Goal: Task Accomplishment & Management: Manage account settings

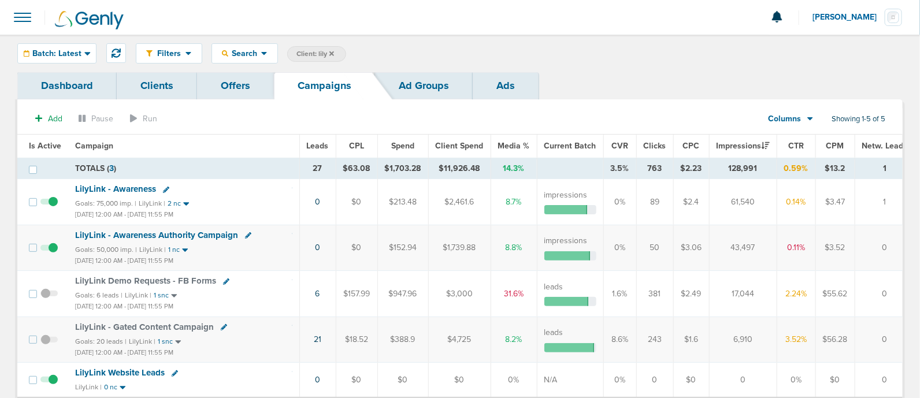
click at [335, 50] on label "Client: lily" at bounding box center [316, 54] width 59 height 16
click at [334, 51] on icon at bounding box center [331, 53] width 5 height 5
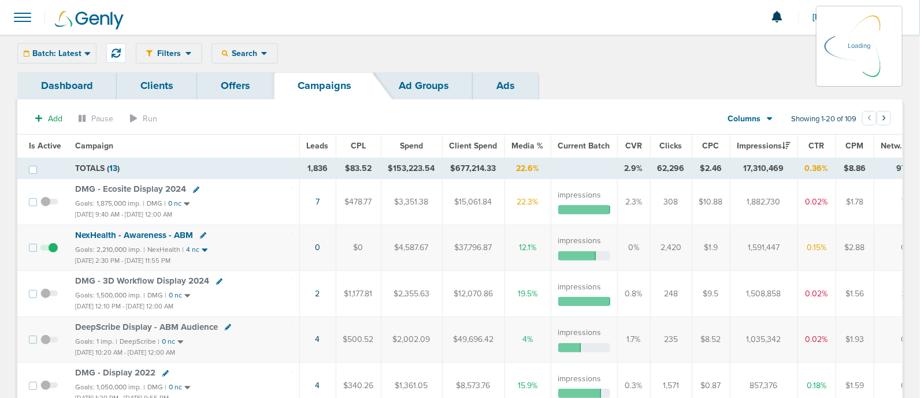
click at [79, 61] on div "Batch: Latest [DATE] [DATE] Last 7 Days Last 14 Days This Month Last Month This…" at bounding box center [56, 53] width 79 height 20
click at [72, 46] on div "Batch: Latest [DATE] [DATE] Last 7 Days Last 14 Days This Month Last Month This…" at bounding box center [56, 53] width 79 height 20
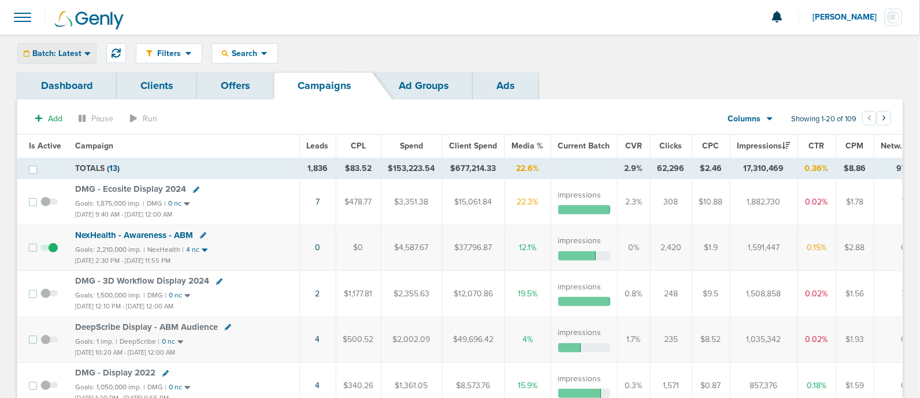
click at [84, 50] on icon at bounding box center [87, 54] width 6 height 10
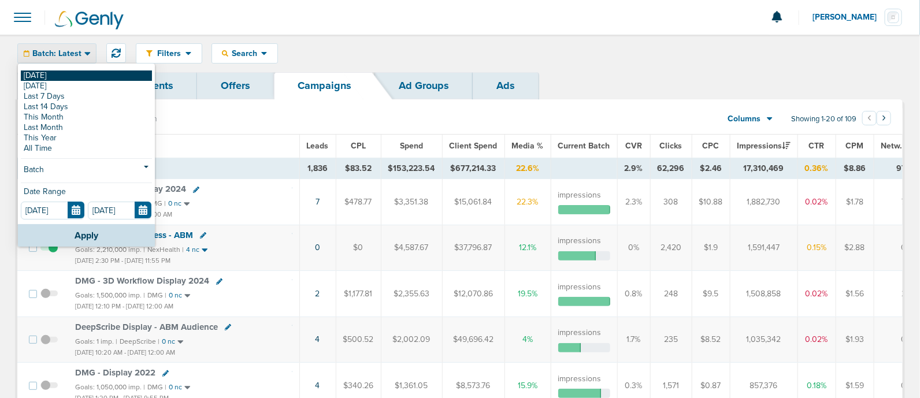
click at [42, 72] on link "[DATE]" at bounding box center [86, 75] width 131 height 10
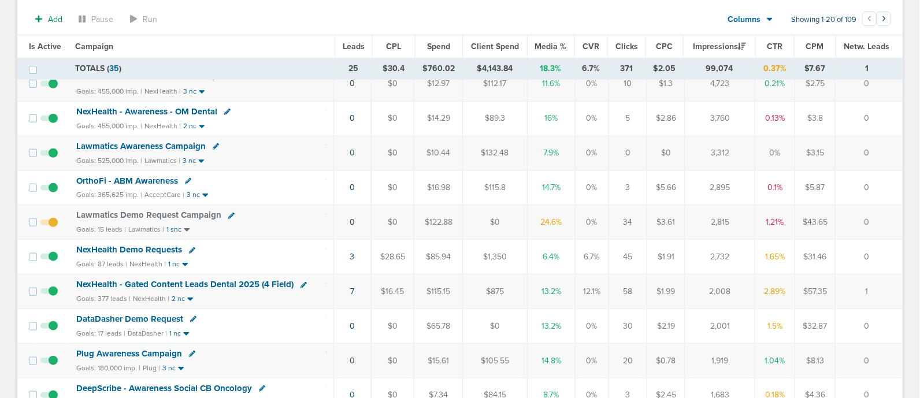
scroll to position [292, 0]
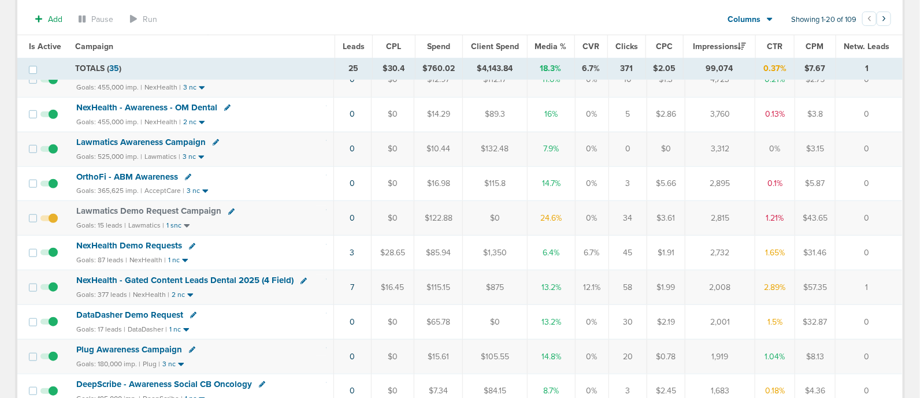
drag, startPoint x: 880, startPoint y: 221, endPoint x: 366, endPoint y: 226, distance: 514.2
click at [366, 226] on tr "Lawmatics Demo Request Campaign Goals: 15 leads | Lawmatics | 1 snc 0 $0 $122.8…" at bounding box center [459, 218] width 885 height 35
click at [286, 221] on div "Goals: 15 leads | Lawmatics | 1 snc" at bounding box center [201, 226] width 250 height 10
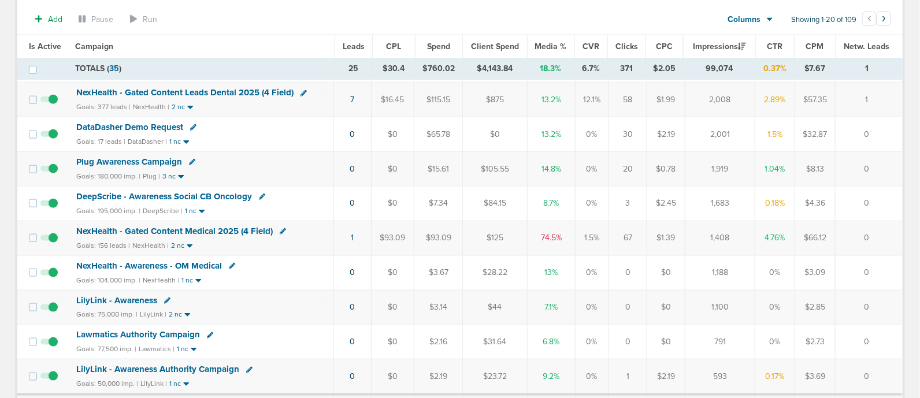
scroll to position [512, 0]
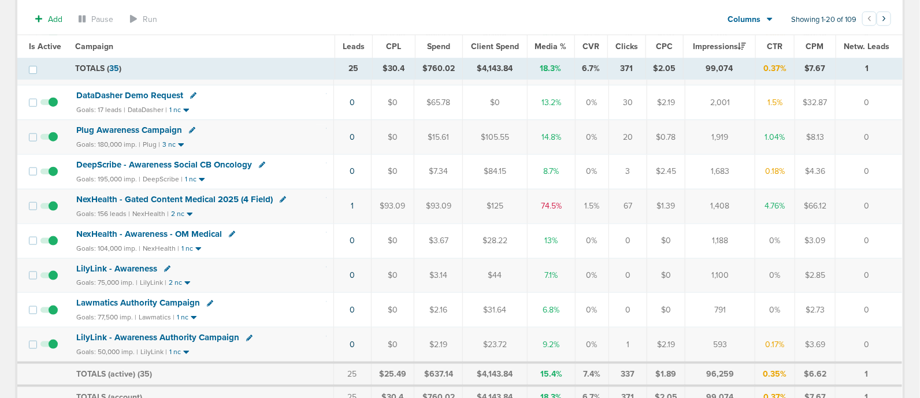
click at [198, 195] on span "NexHealth - Gated Content Medical 2025 (4 Field)" at bounding box center [174, 199] width 196 height 10
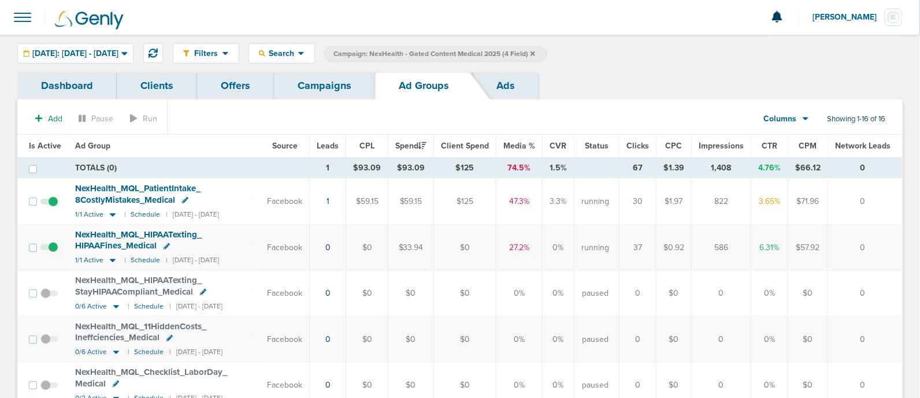
click at [52, 207] on span at bounding box center [48, 207] width 17 height 0
click at [49, 204] on input "checkbox" at bounding box center [49, 204] width 0 height 0
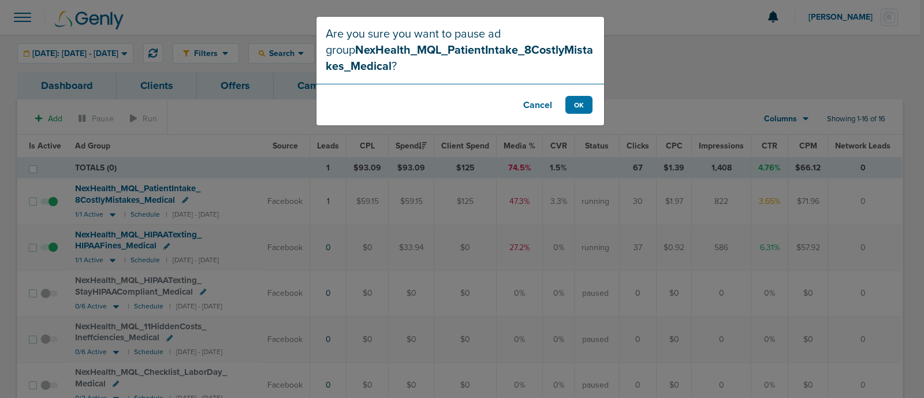
click at [533, 106] on button "Cancel" at bounding box center [538, 105] width 46 height 18
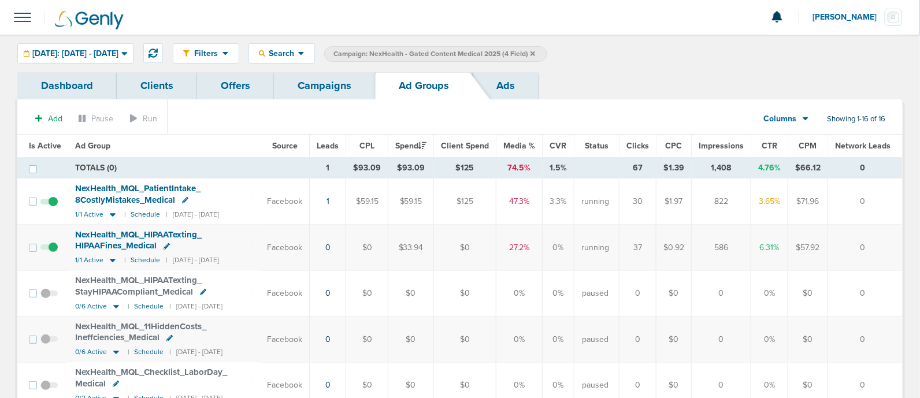
click at [318, 87] on link "Campaigns" at bounding box center [324, 85] width 101 height 27
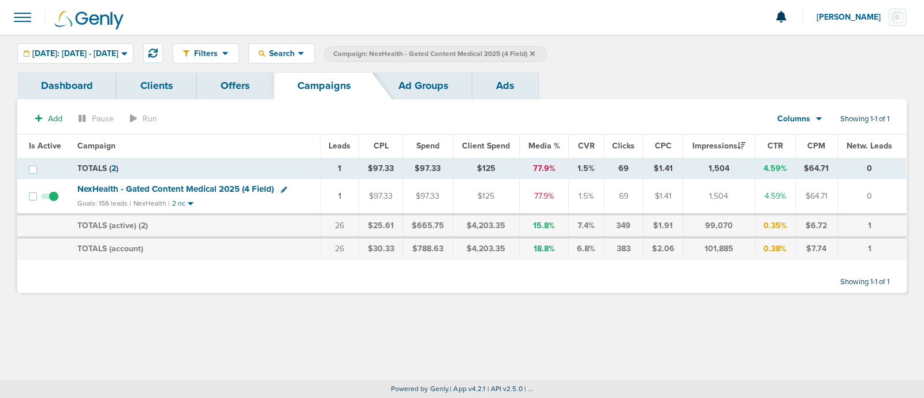
click at [535, 53] on icon at bounding box center [532, 53] width 5 height 5
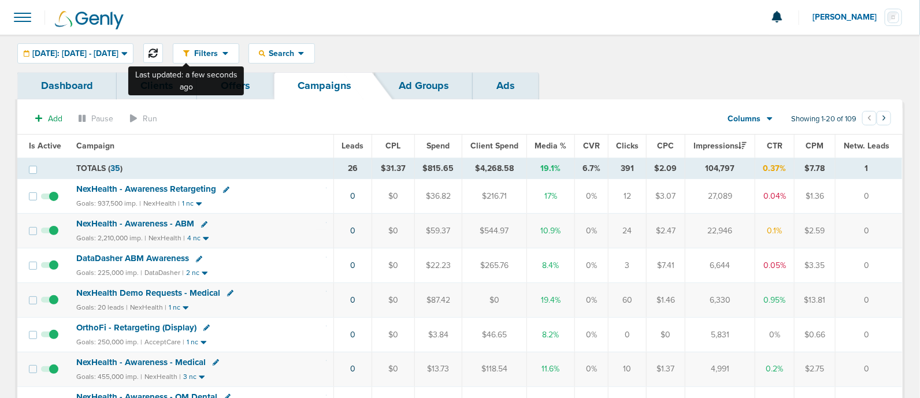
click at [163, 47] on button at bounding box center [153, 53] width 20 height 20
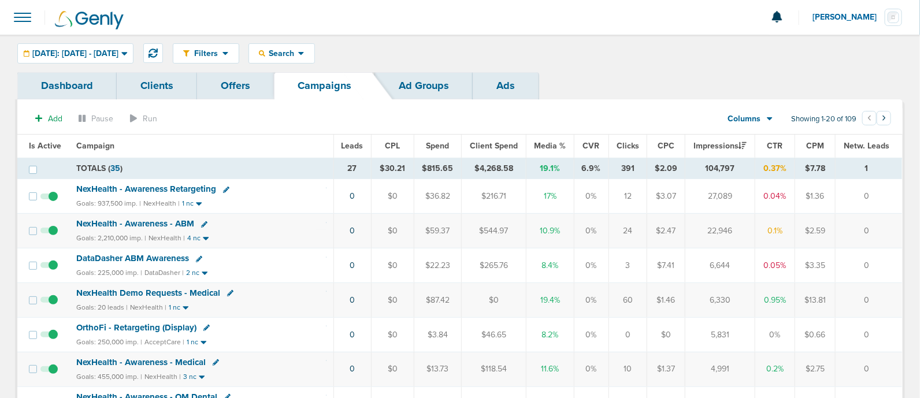
click at [318, 76] on link "Campaigns" at bounding box center [324, 85] width 101 height 27
click at [163, 50] on button at bounding box center [153, 53] width 20 height 20
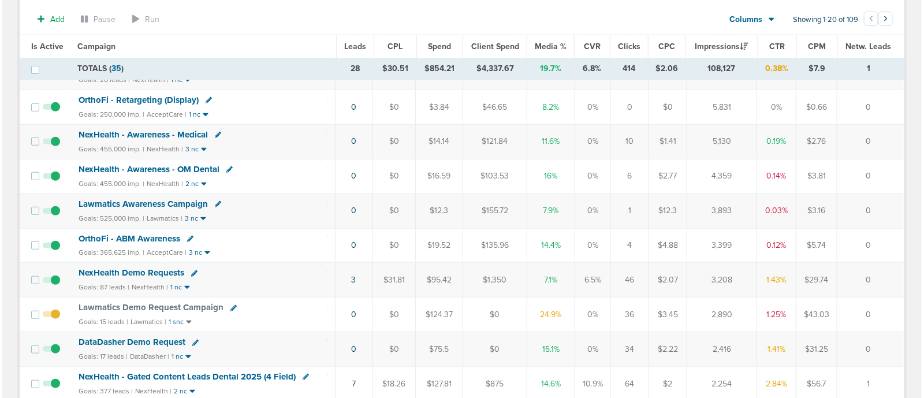
scroll to position [299, 0]
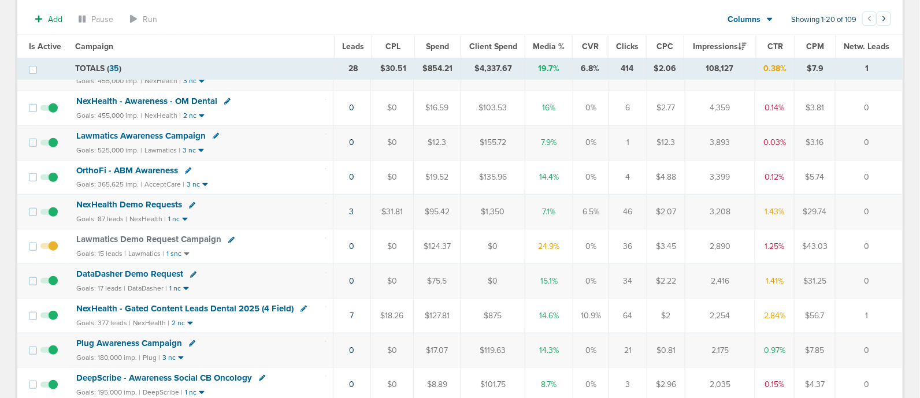
click at [231, 237] on icon at bounding box center [231, 240] width 6 height 6
select select
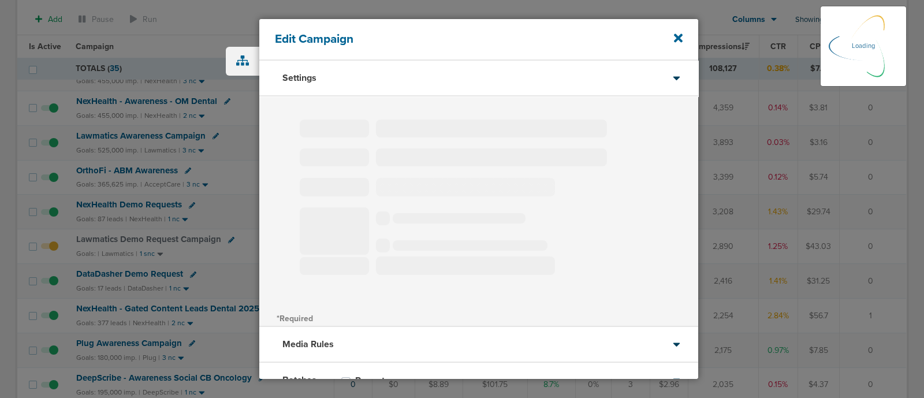
select select "1"
select select "2"
select select "3"
select select "4"
select select "6"
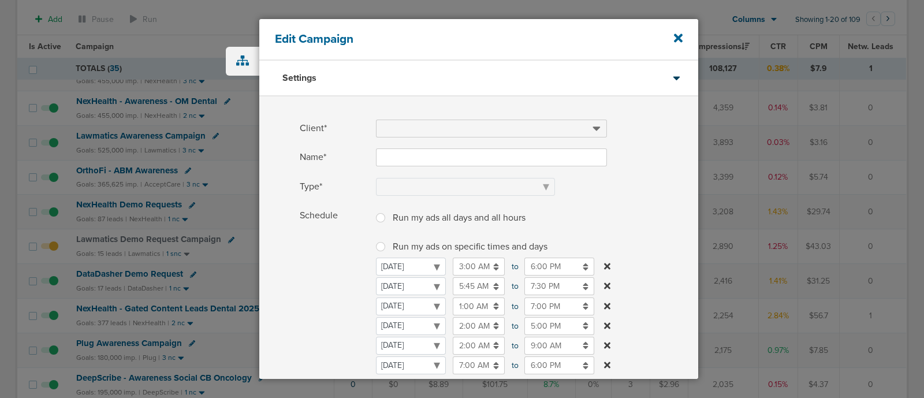
type input "Lawmatics Demo Request Campaign"
select select "Leads"
radio input "true"
select select "readWrite"
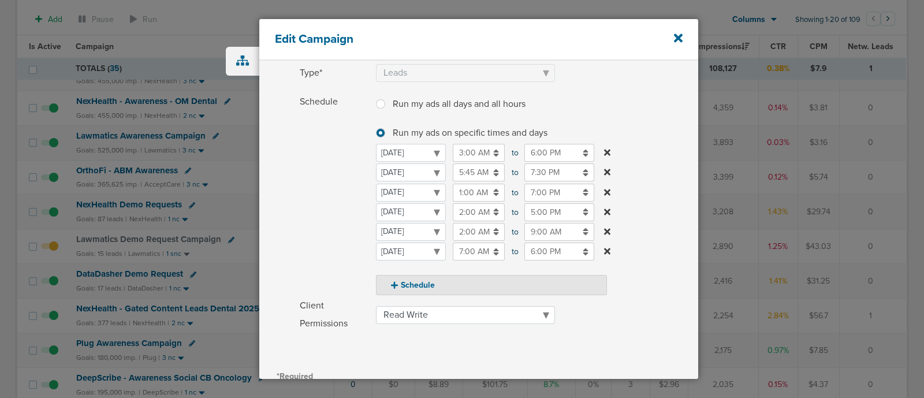
scroll to position [114, 0]
click at [604, 250] on icon at bounding box center [607, 251] width 6 height 9
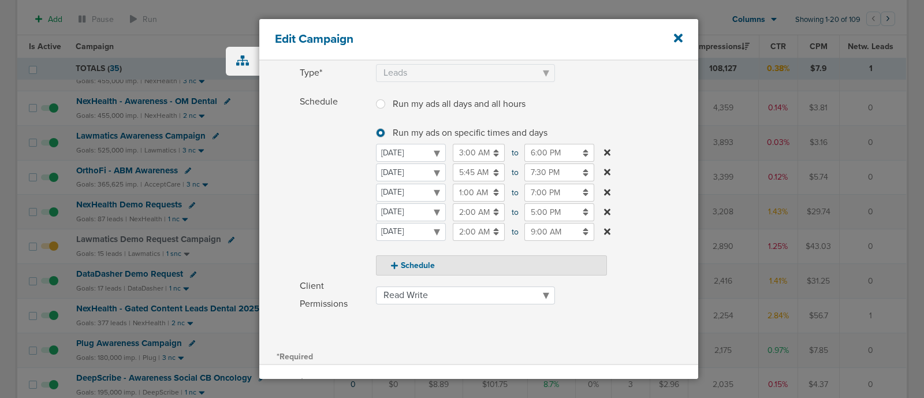
click at [465, 147] on input "3:00 AM" at bounding box center [479, 153] width 52 height 18
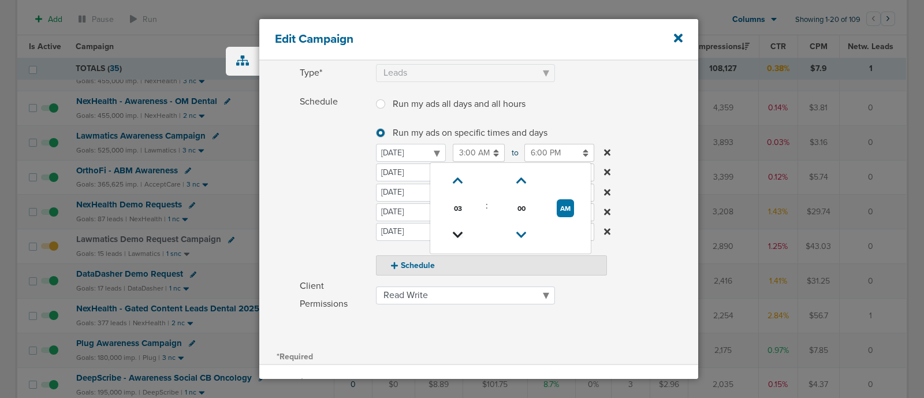
click at [458, 232] on icon at bounding box center [458, 235] width 10 height 7
type input "1:00 AM"
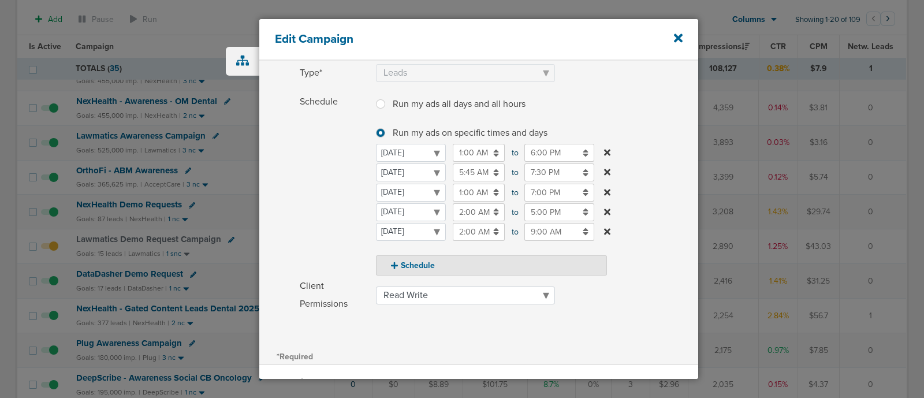
click at [617, 109] on label "Schedule Run my ads all days and all hours Run my ads all days and all hours Ru…" at bounding box center [499, 184] width 399 height 183
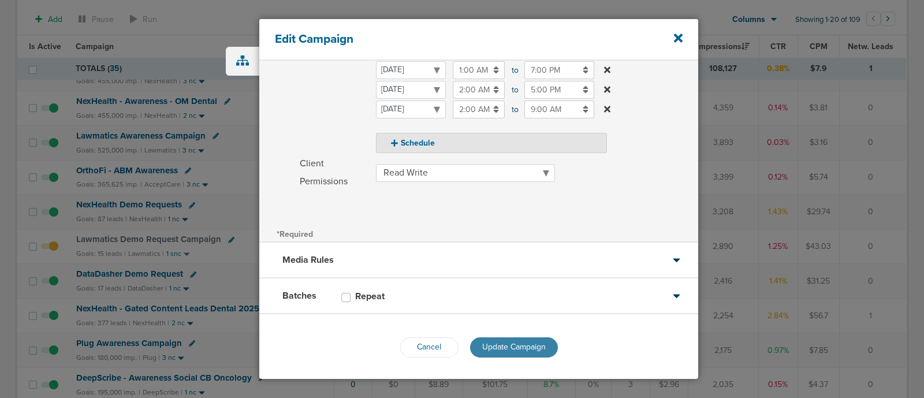
click at [529, 347] on span "Update Campaign" at bounding box center [514, 347] width 64 height 10
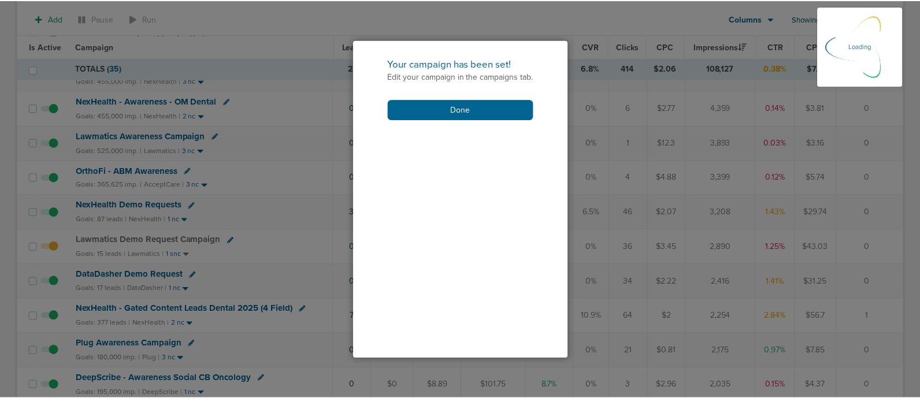
scroll to position [200, 0]
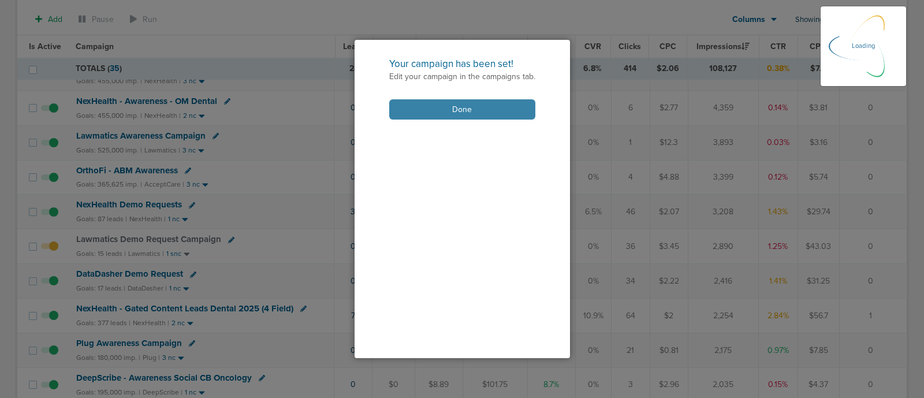
click at [474, 111] on button "Done" at bounding box center [462, 109] width 146 height 20
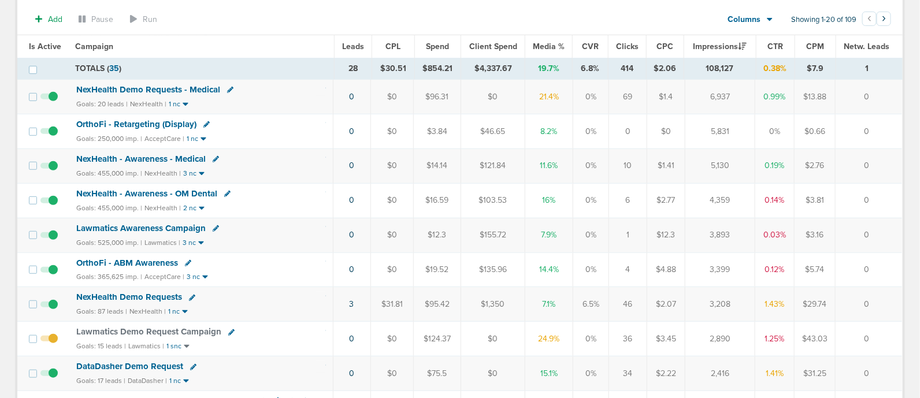
scroll to position [228, 0]
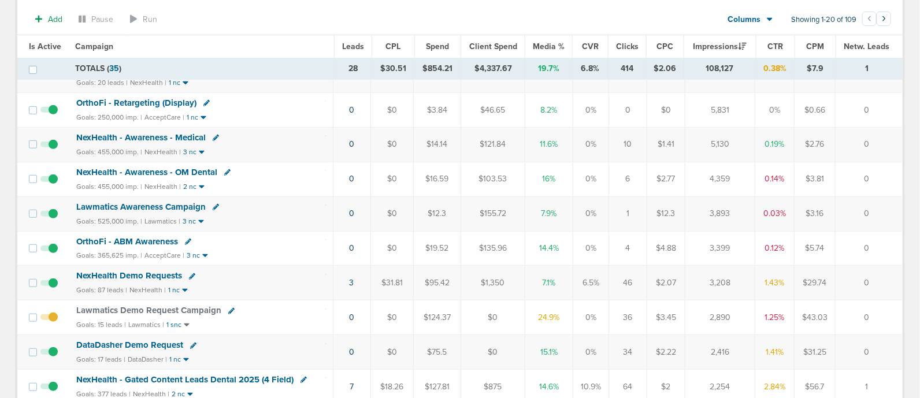
click at [188, 305] on span "Lawmatics Demo Request Campaign" at bounding box center [148, 310] width 145 height 10
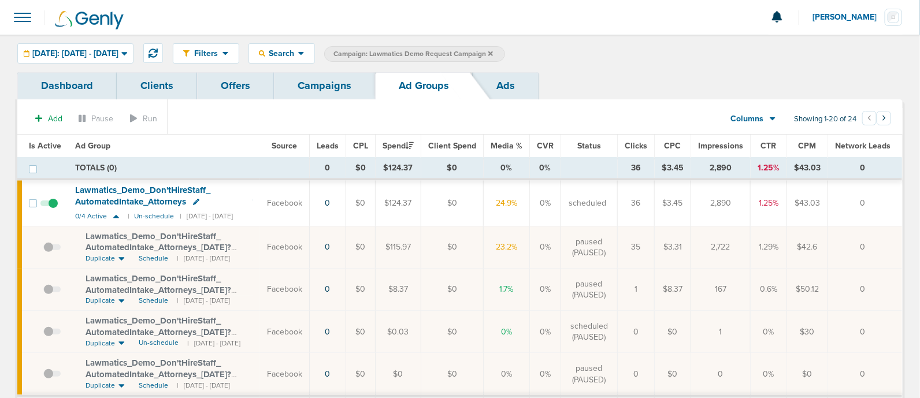
scroll to position [1, 0]
click at [302, 88] on link "Campaigns" at bounding box center [324, 85] width 101 height 27
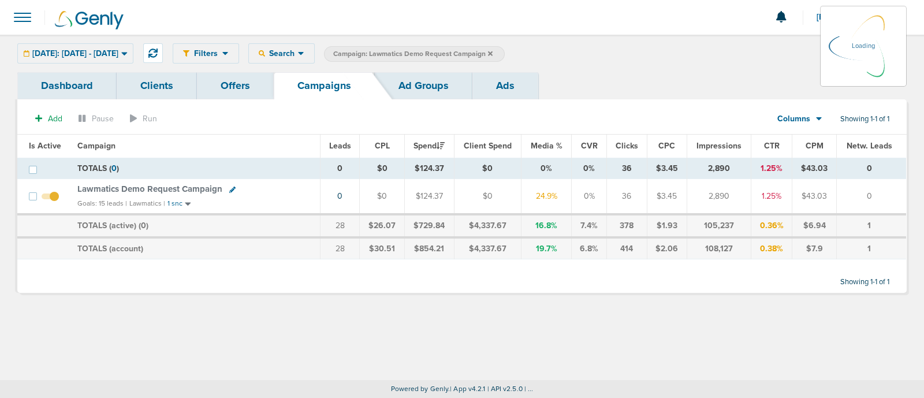
click at [493, 52] on icon at bounding box center [490, 53] width 5 height 7
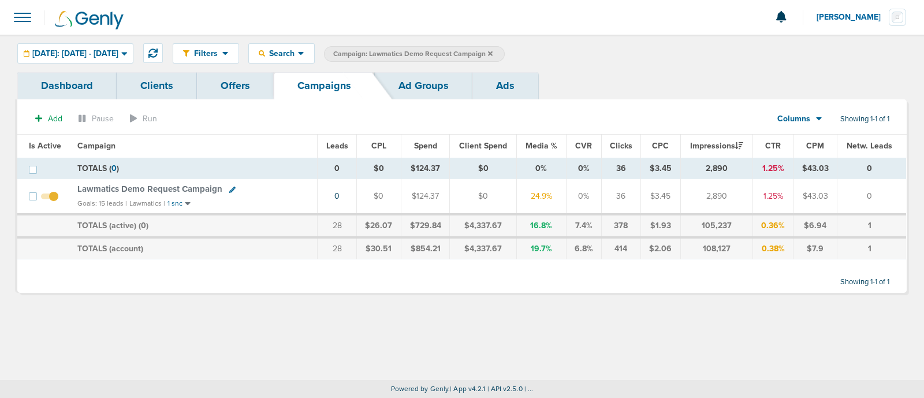
click at [493, 53] on icon at bounding box center [490, 53] width 5 height 5
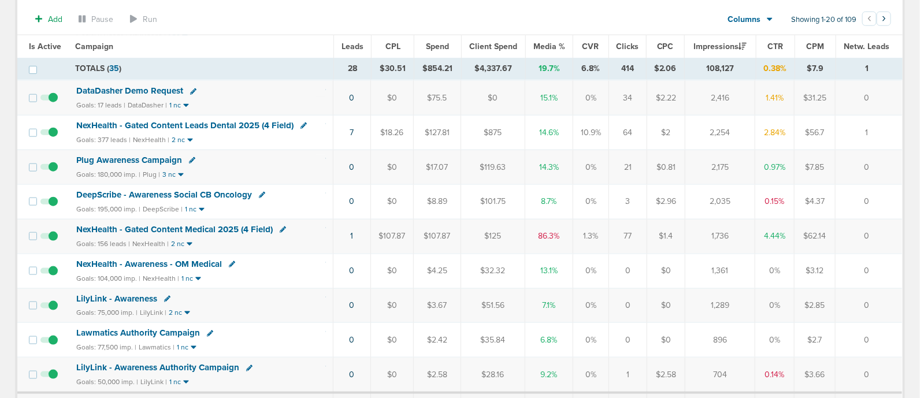
scroll to position [482, 0]
click at [248, 224] on span "NexHealth - Gated Content Medical 2025 (4 Field)" at bounding box center [174, 229] width 196 height 10
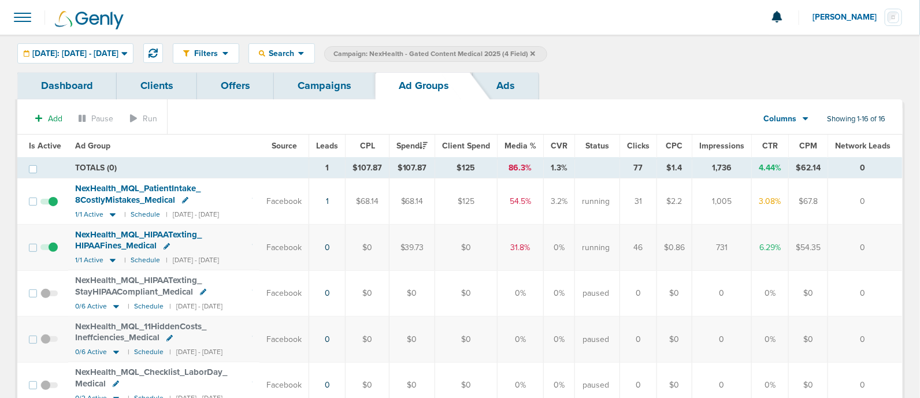
click at [54, 207] on span at bounding box center [48, 207] width 17 height 0
click at [49, 204] on input "checkbox" at bounding box center [49, 204] width 0 height 0
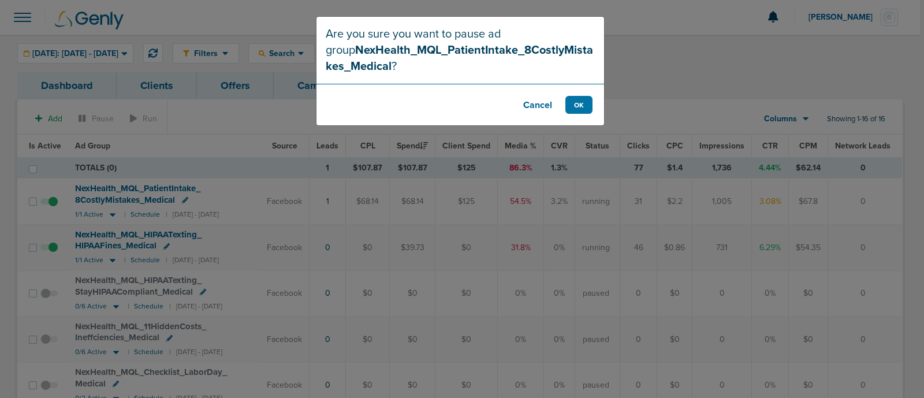
click at [109, 218] on div "Are you sure you want to pause ad group NexHealth_MQL_PatientIntake_8CostlyMist…" at bounding box center [462, 199] width 924 height 398
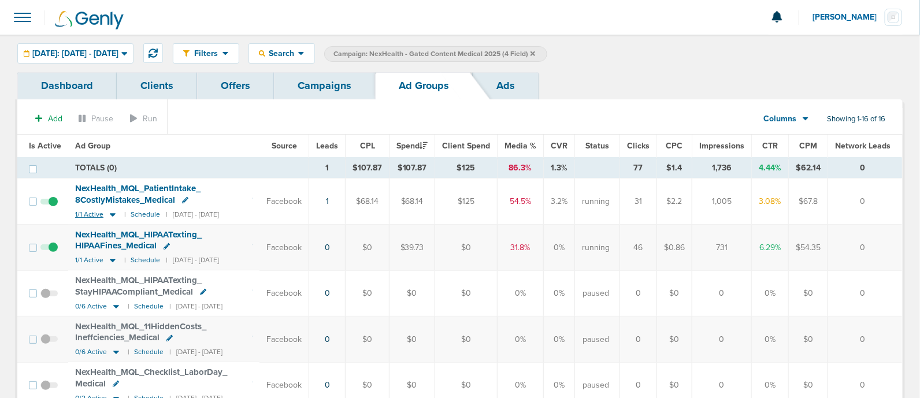
click at [112, 210] on icon at bounding box center [113, 215] width 12 height 10
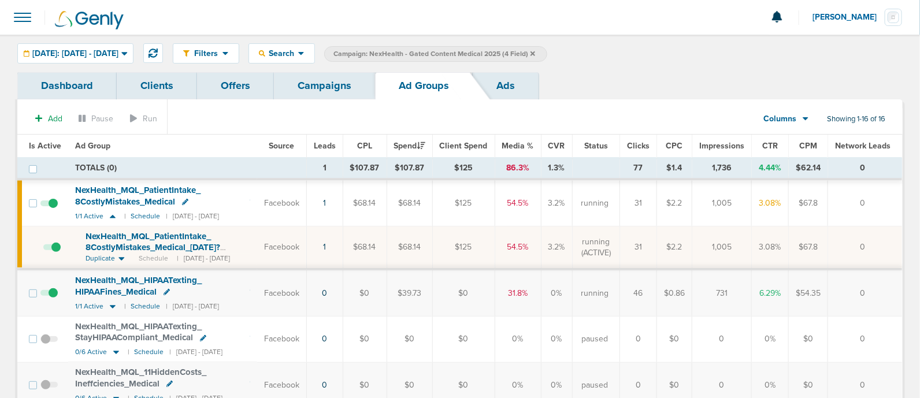
click at [55, 253] on span at bounding box center [51, 253] width 17 height 0
click at [43, 250] on input "checkbox" at bounding box center [43, 250] width 0 height 0
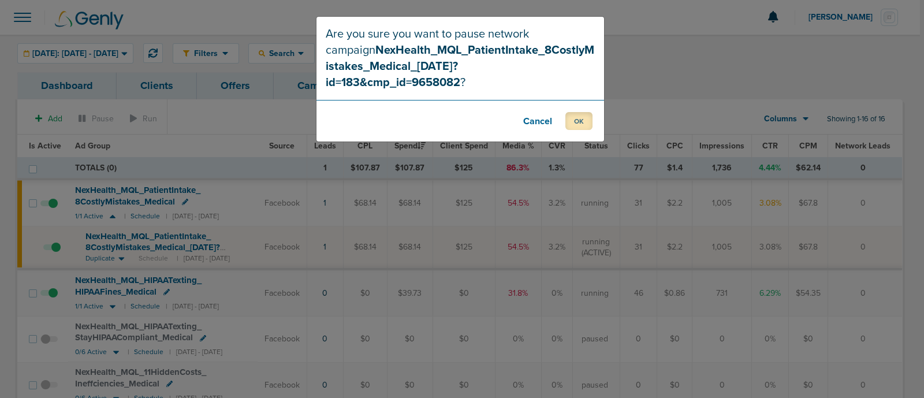
click at [578, 112] on button "OK" at bounding box center [579, 121] width 27 height 18
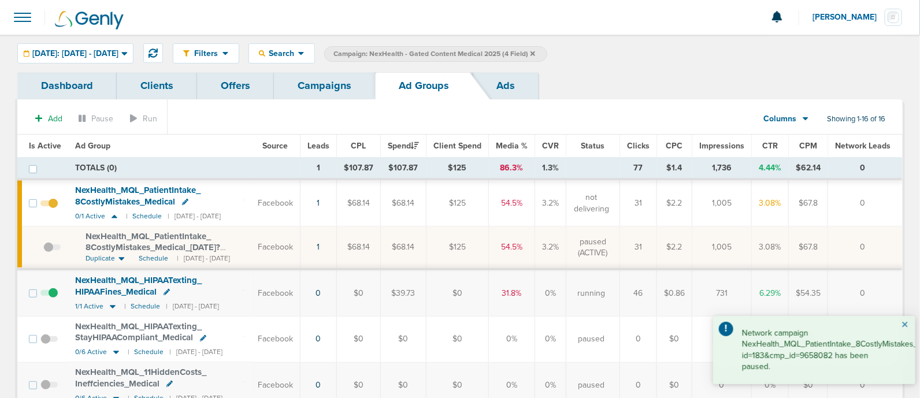
click at [906, 324] on button "×" at bounding box center [904, 325] width 7 height 14
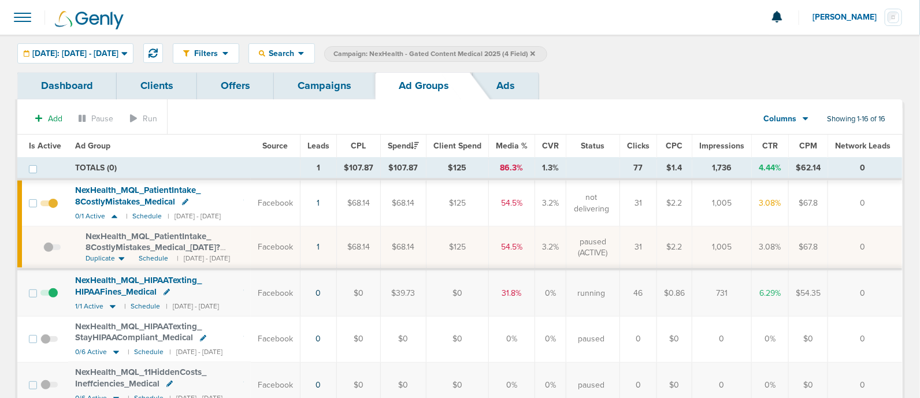
click at [324, 95] on link "Campaigns" at bounding box center [324, 85] width 101 height 27
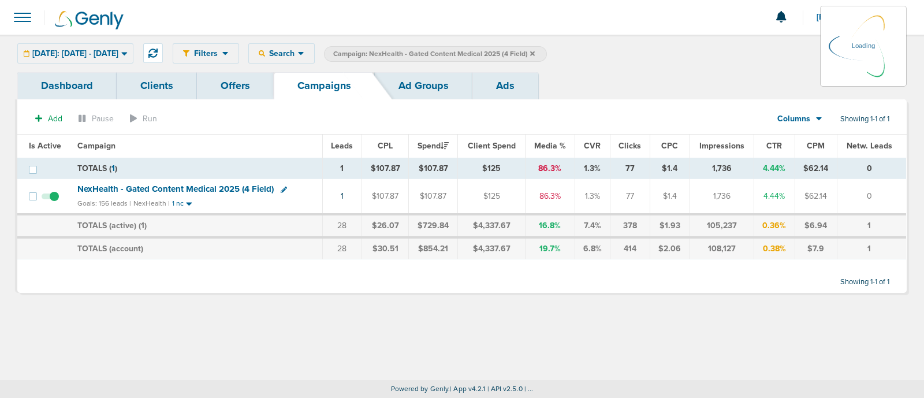
click at [535, 54] on icon at bounding box center [532, 53] width 5 height 5
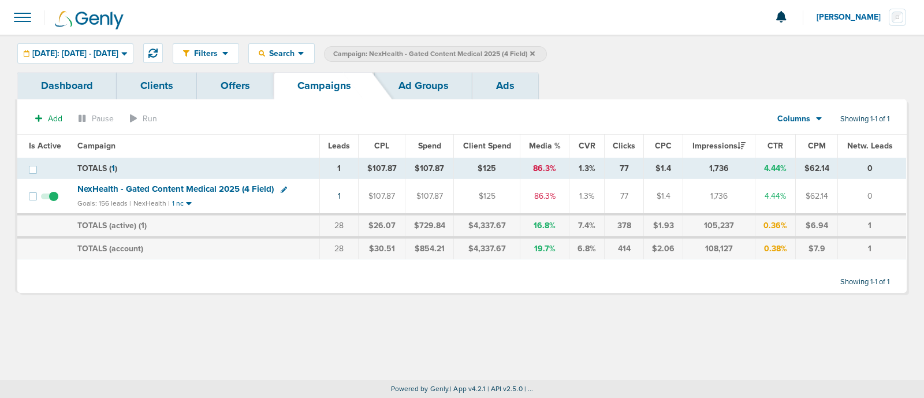
click at [535, 53] on icon at bounding box center [532, 53] width 5 height 5
